Goal: Navigation & Orientation: Find specific page/section

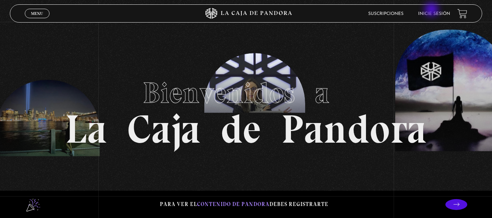
click at [432, 10] on li "Inicie sesión" at bounding box center [434, 13] width 32 height 11
click at [449, 13] on link "Inicie sesión" at bounding box center [434, 14] width 32 height 4
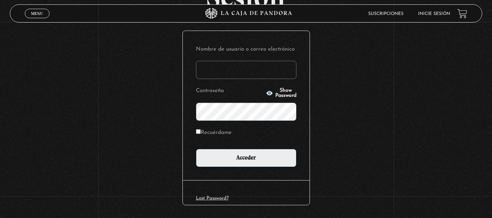
scroll to position [76, 0]
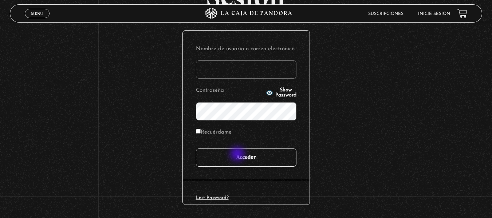
type input "lauris91019@gmail.com"
click at [238, 157] on input "Acceder" at bounding box center [246, 158] width 100 height 18
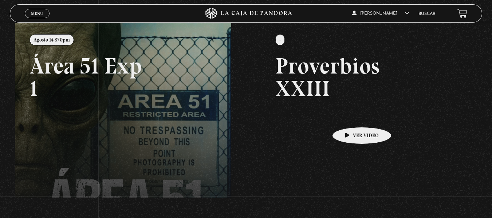
scroll to position [87, 0]
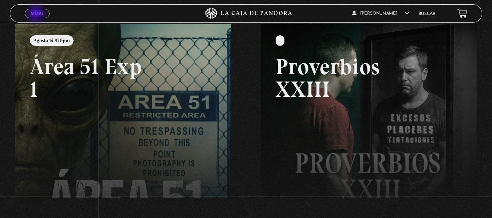
click at [37, 14] on span "Menu" at bounding box center [37, 13] width 12 height 4
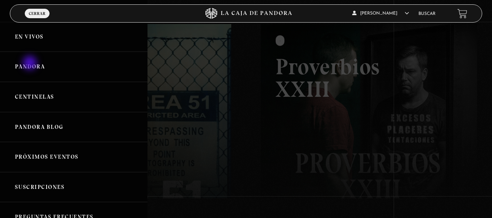
click at [31, 64] on link "Pandora" at bounding box center [73, 67] width 147 height 30
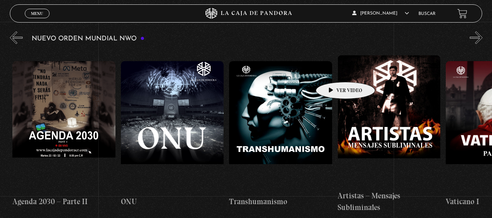
scroll to position [0, 6171]
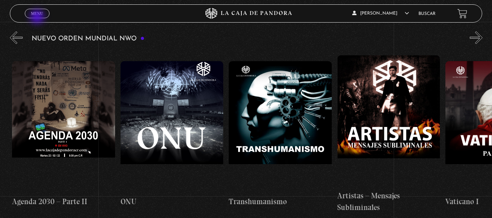
click at [38, 17] on span "Cerrar" at bounding box center [36, 19] width 17 height 5
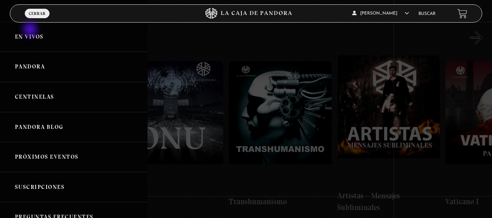
click at [31, 30] on link "En vivos" at bounding box center [73, 37] width 147 height 30
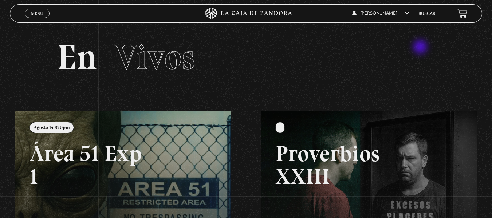
click at [421, 48] on h2 "En Vivos" at bounding box center [246, 57] width 378 height 35
click at [254, 15] on icon at bounding box center [245, 13] width 147 height 11
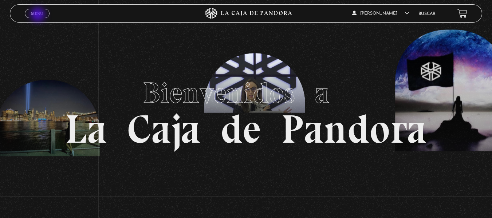
click at [39, 15] on span "Menu" at bounding box center [37, 13] width 12 height 4
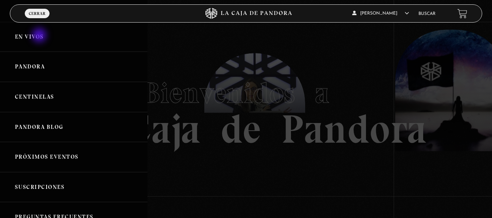
click at [40, 36] on link "En vivos" at bounding box center [73, 37] width 147 height 30
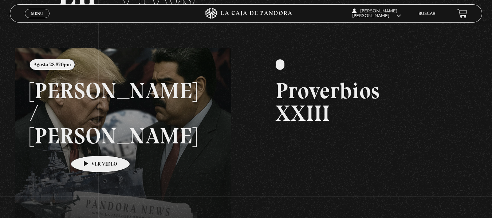
scroll to position [63, 0]
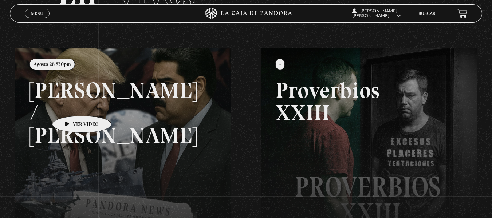
click at [70, 105] on link at bounding box center [261, 157] width 492 height 218
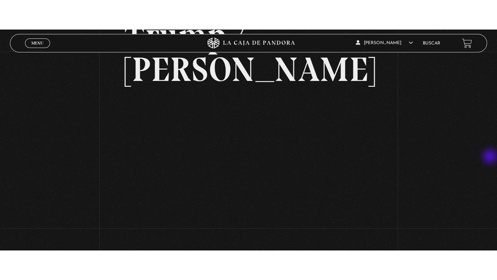
scroll to position [68, 0]
